Goal: Navigation & Orientation: Find specific page/section

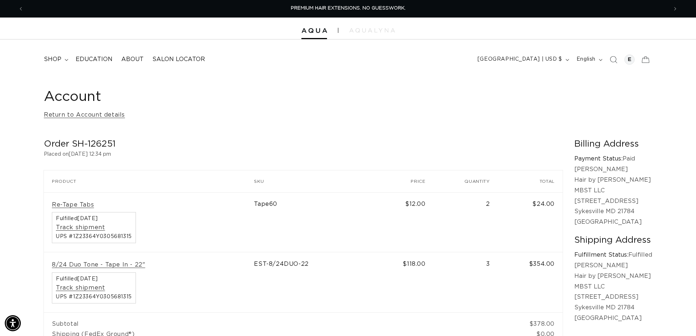
click at [111, 155] on time "August 9, 2025 at 12:34 pm" at bounding box center [90, 154] width 42 height 5
click at [118, 118] on link "Return to Account details" at bounding box center [84, 115] width 81 height 11
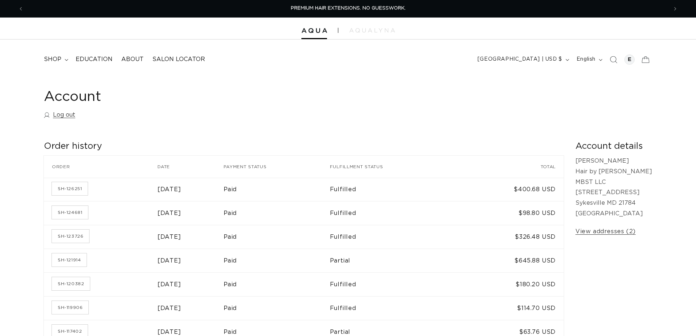
click at [158, 62] on span "Salon Locator" at bounding box center [178, 60] width 53 height 8
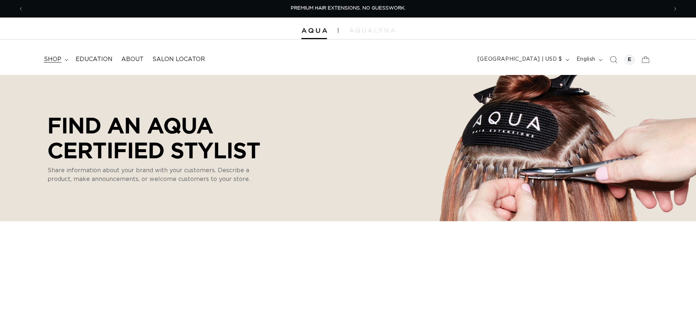
click at [67, 55] on summary "shop" at bounding box center [55, 59] width 32 height 16
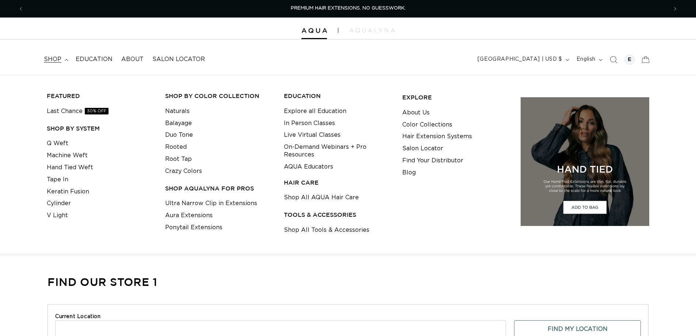
select select "m"
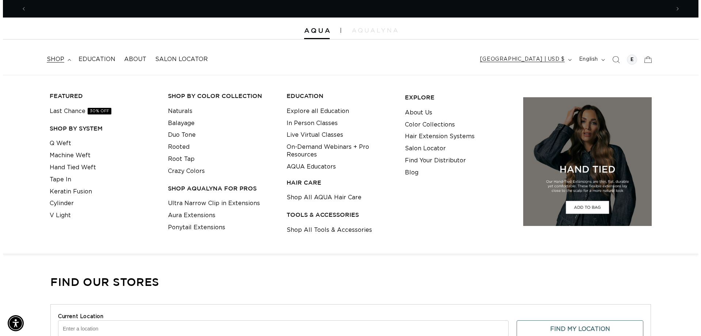
scroll to position [0, 644]
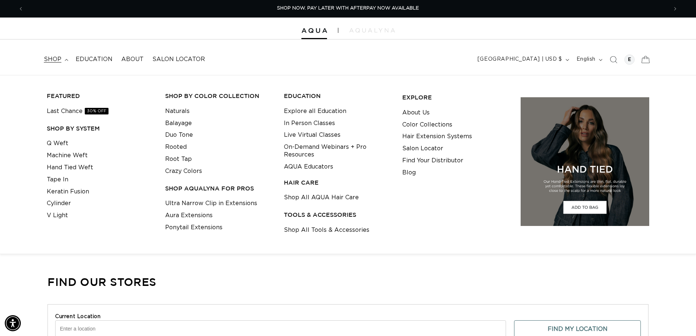
click at [641, 59] on icon at bounding box center [645, 59] width 17 height 17
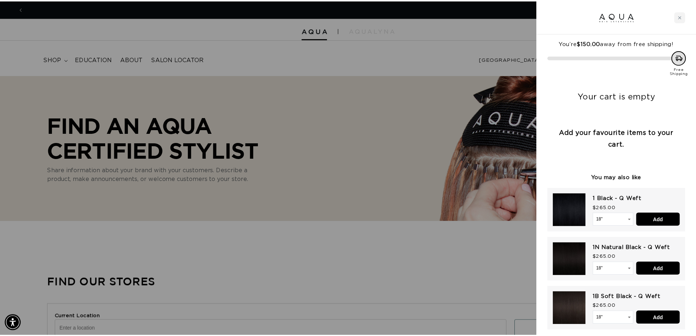
scroll to position [0, 1299]
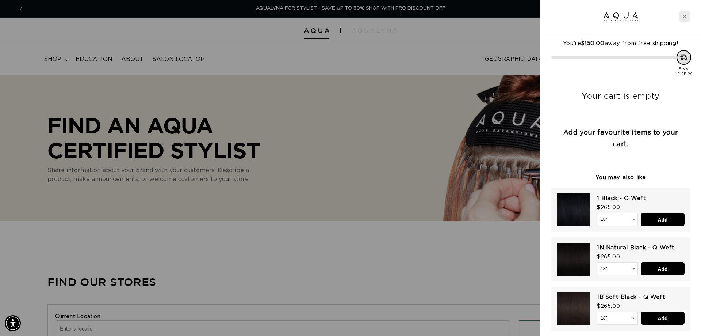
click at [686, 18] on icon "Close cart" at bounding box center [685, 17] width 4 height 4
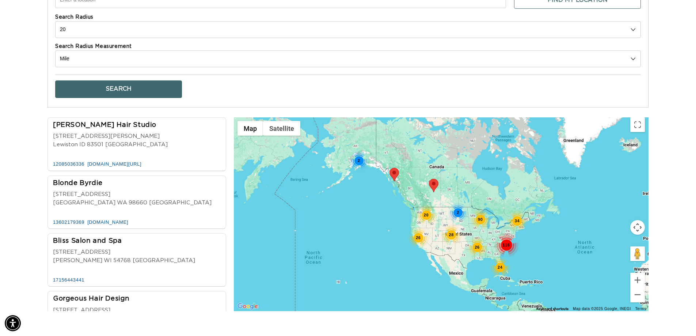
scroll to position [0, 644]
